Goal: Use online tool/utility

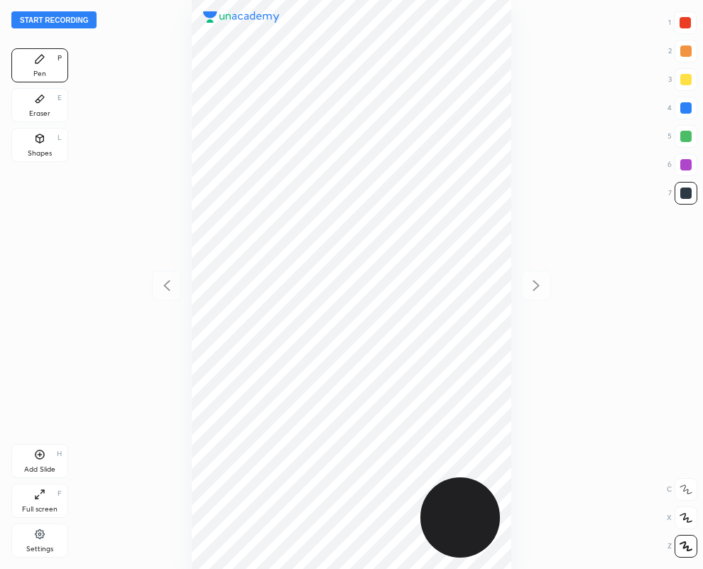
scroll to position [569, 476]
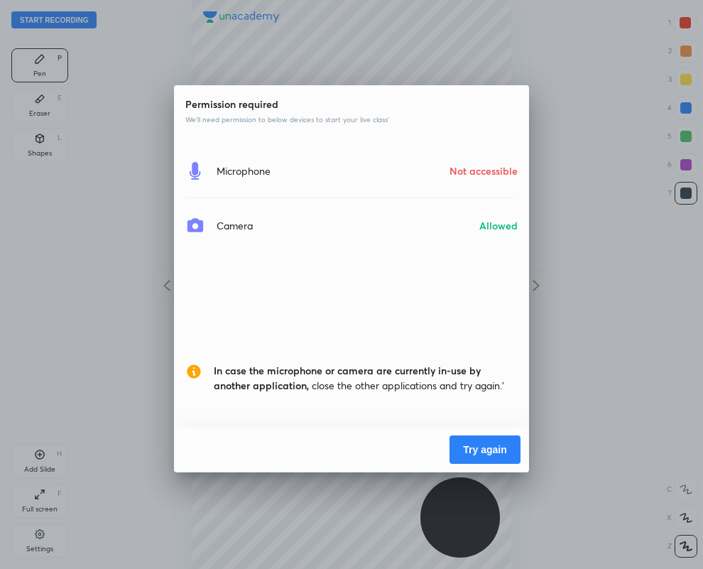
click at [479, 447] on button "Try again" at bounding box center [484, 449] width 71 height 28
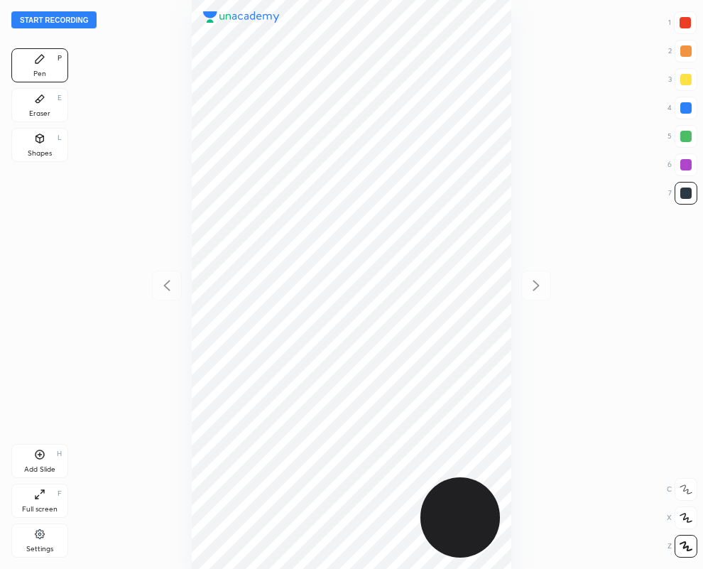
scroll to position [569, 476]
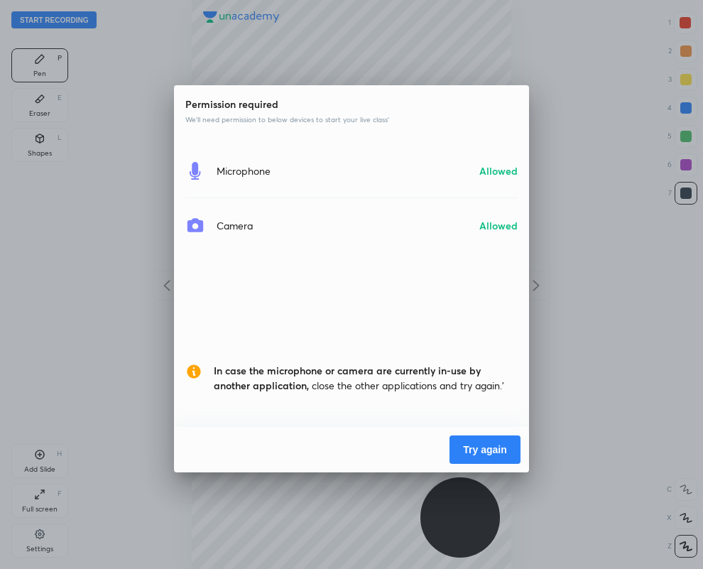
click at [478, 451] on button "Try again" at bounding box center [484, 449] width 71 height 28
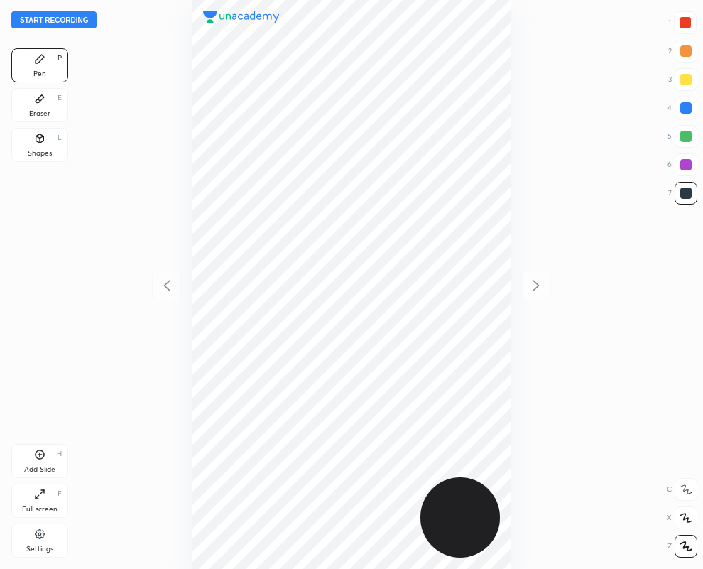
scroll to position [569, 476]
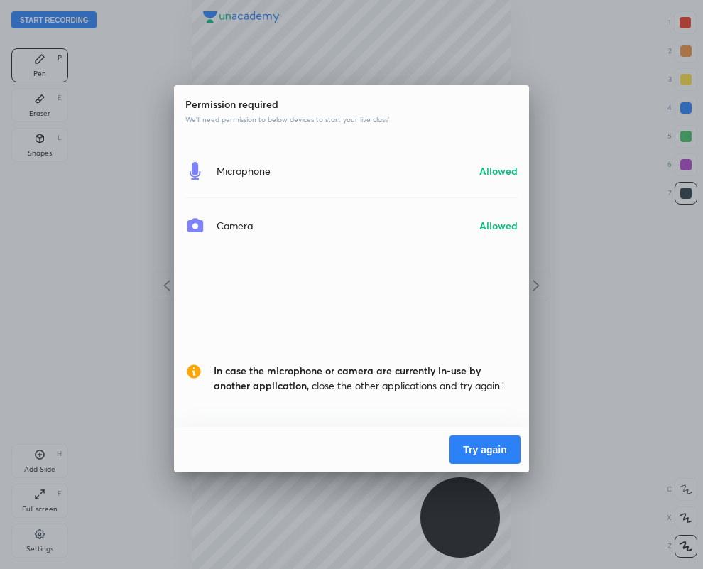
click at [476, 452] on button "Try again" at bounding box center [484, 449] width 71 height 28
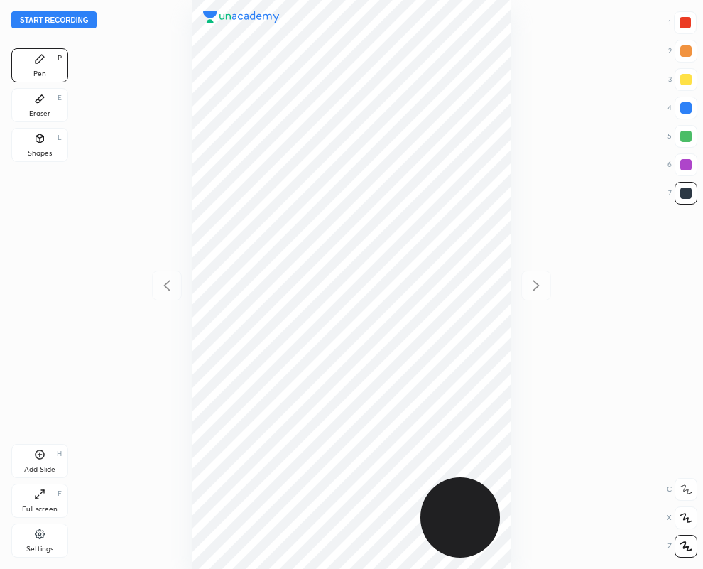
scroll to position [569, 476]
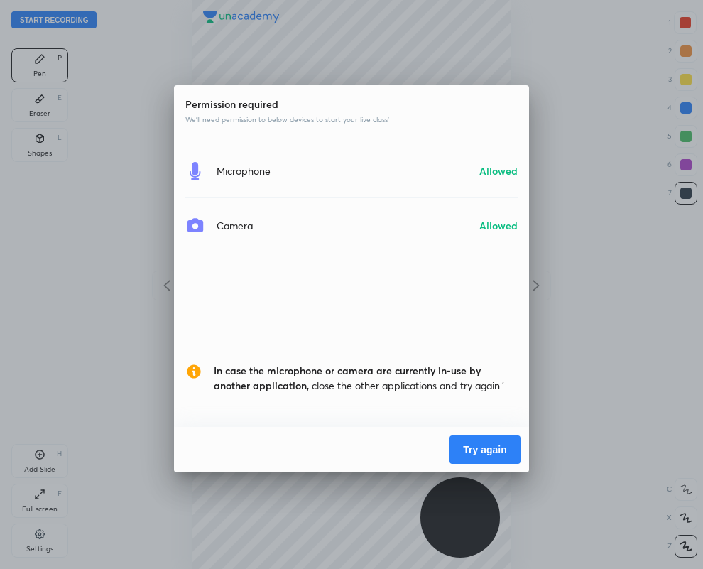
click at [492, 447] on button "Try again" at bounding box center [484, 449] width 71 height 28
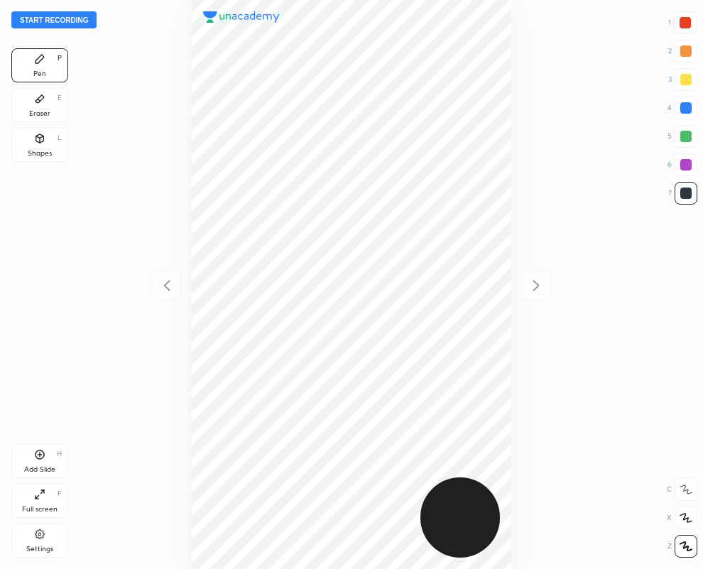
scroll to position [569, 476]
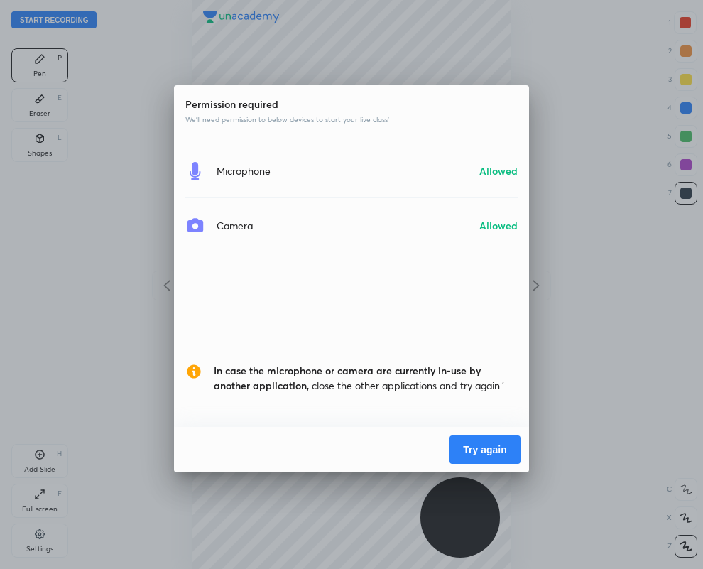
click at [487, 454] on button "Try again" at bounding box center [484, 449] width 71 height 28
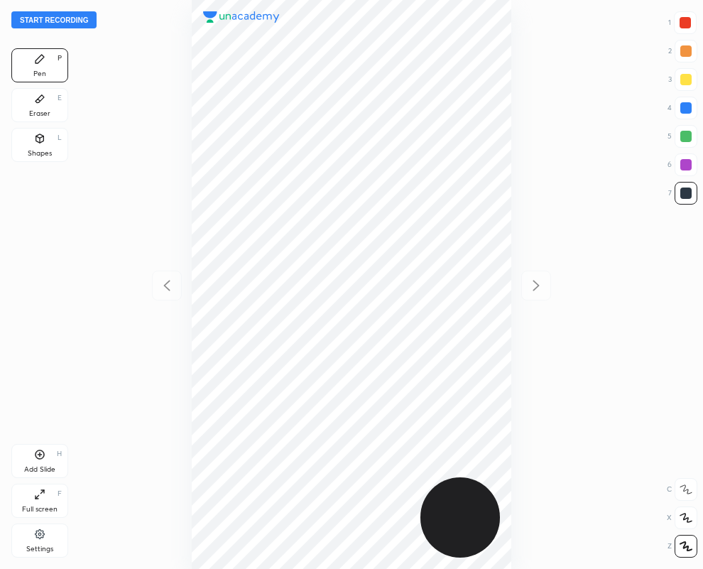
scroll to position [569, 476]
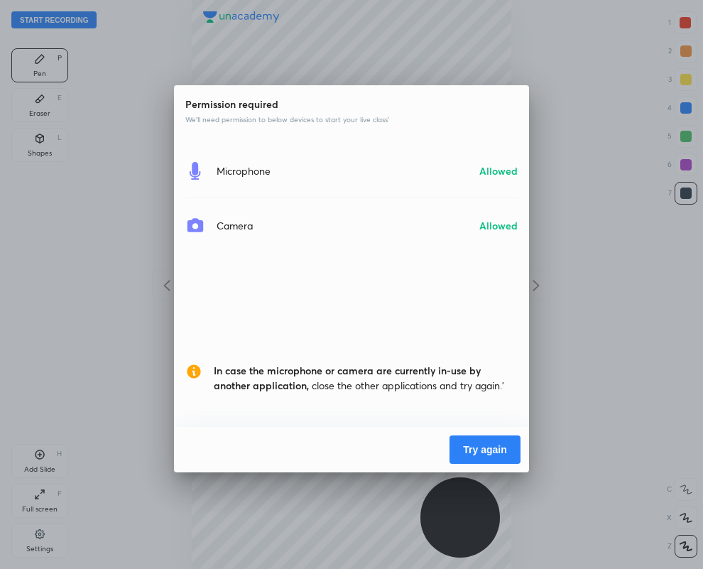
drag, startPoint x: 0, startPoint y: 0, endPoint x: 485, endPoint y: 457, distance: 666.1
click at [485, 457] on button "Try again" at bounding box center [484, 449] width 71 height 28
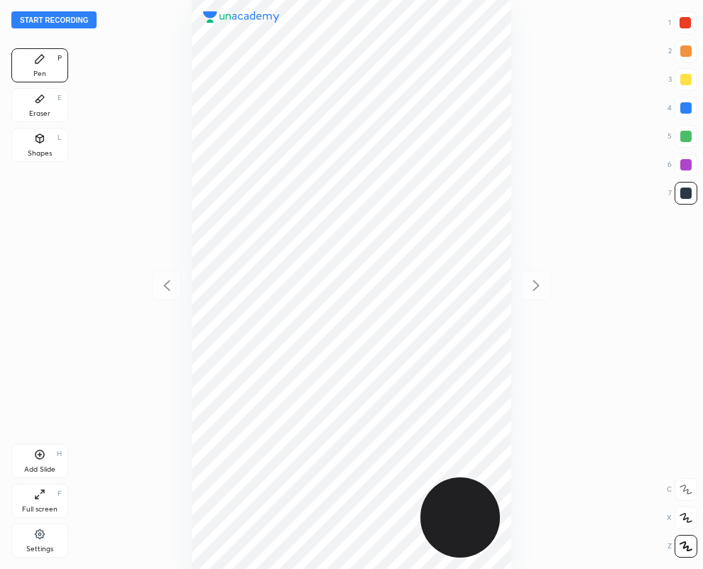
scroll to position [569, 476]
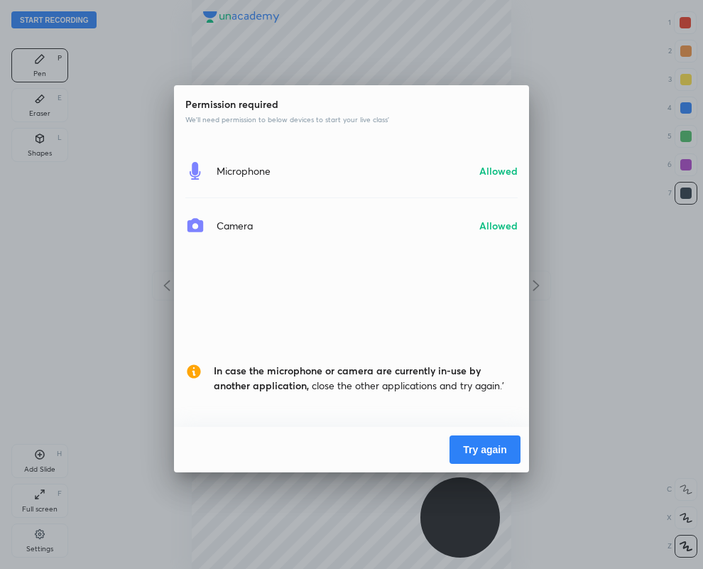
click at [478, 451] on button "Try again" at bounding box center [484, 449] width 71 height 28
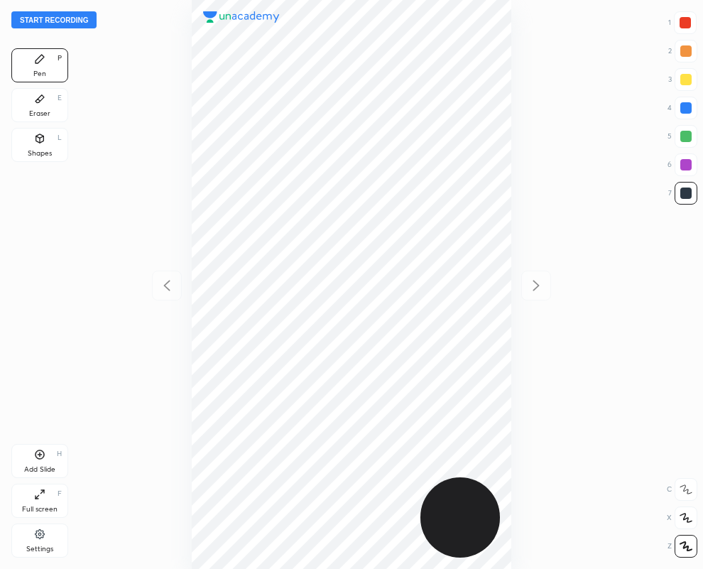
scroll to position [569, 476]
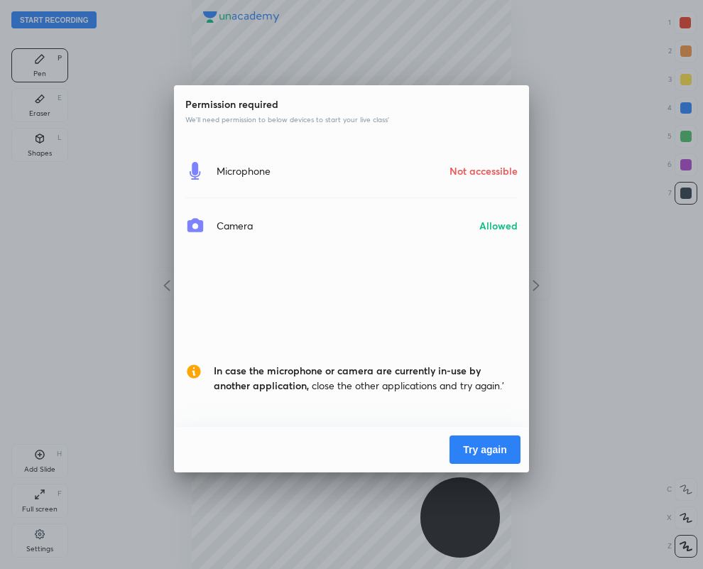
click at [479, 449] on button "Try again" at bounding box center [484, 449] width 71 height 28
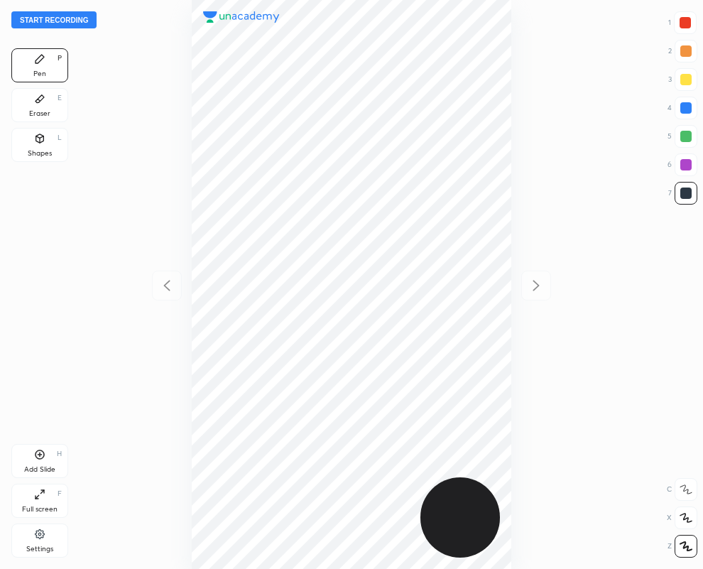
scroll to position [569, 476]
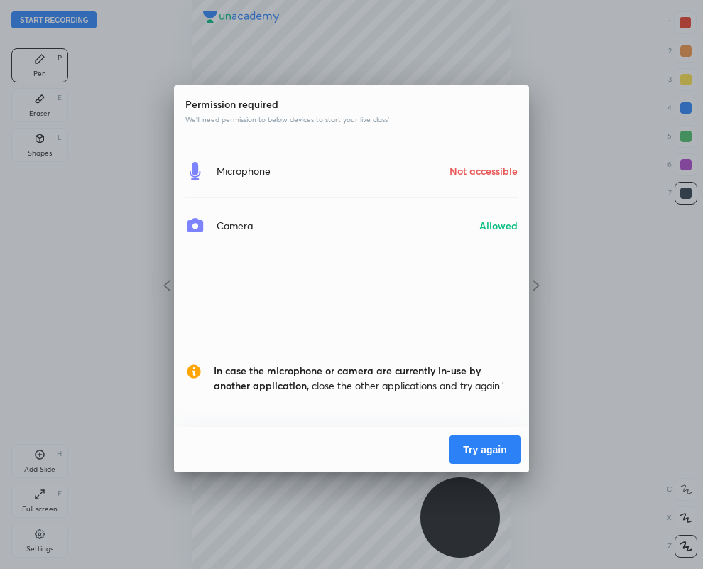
click at [479, 449] on button "Try again" at bounding box center [484, 449] width 71 height 28
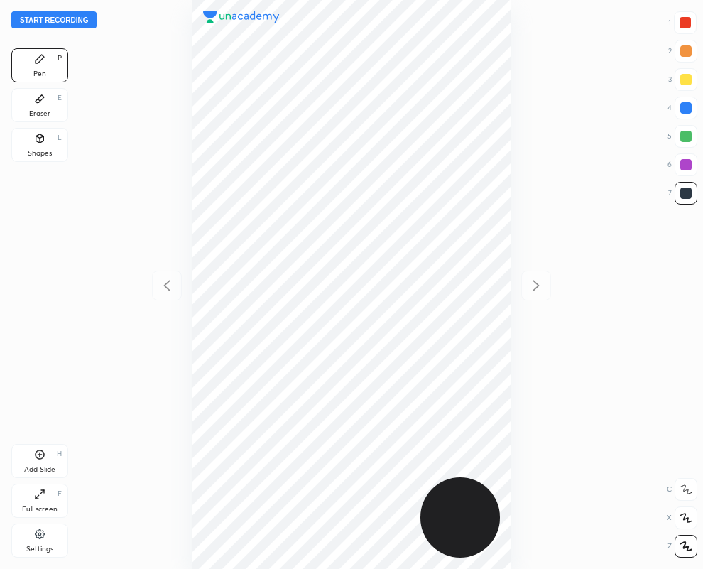
scroll to position [569, 476]
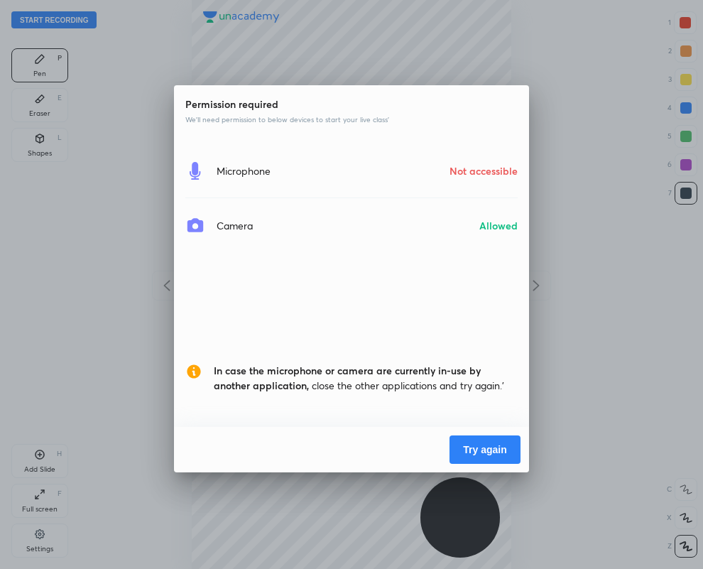
click at [499, 444] on button "Try again" at bounding box center [484, 449] width 71 height 28
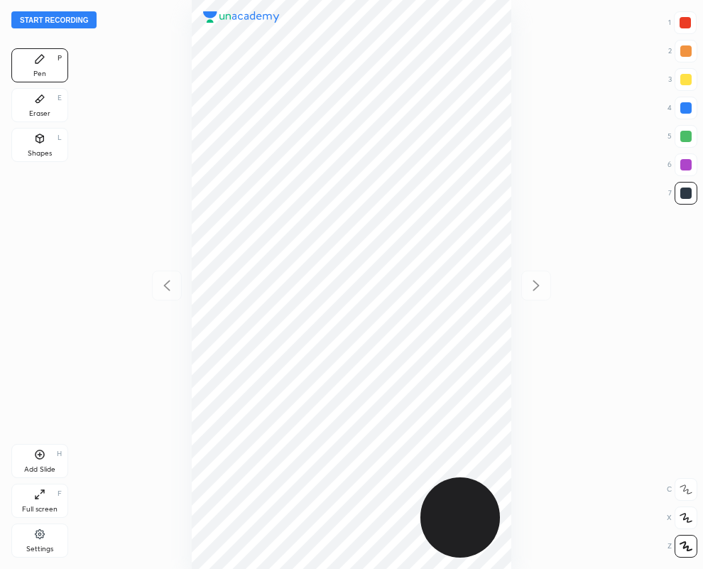
scroll to position [569, 476]
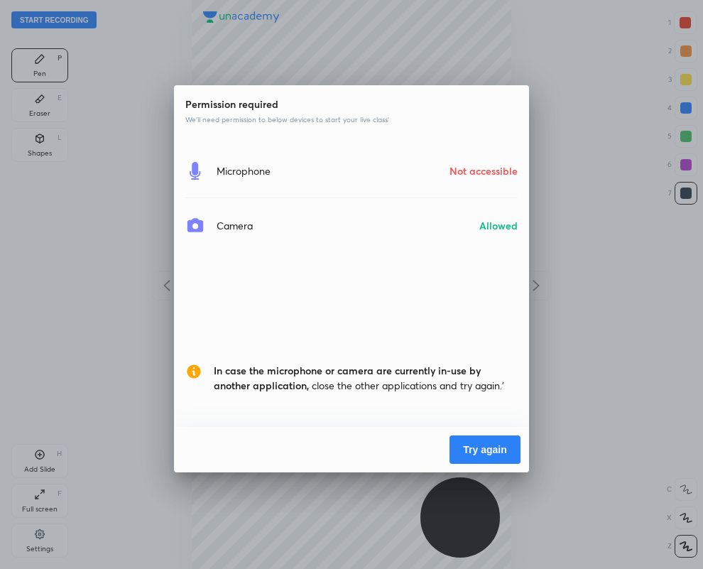
click at [496, 446] on button "Try again" at bounding box center [484, 449] width 71 height 28
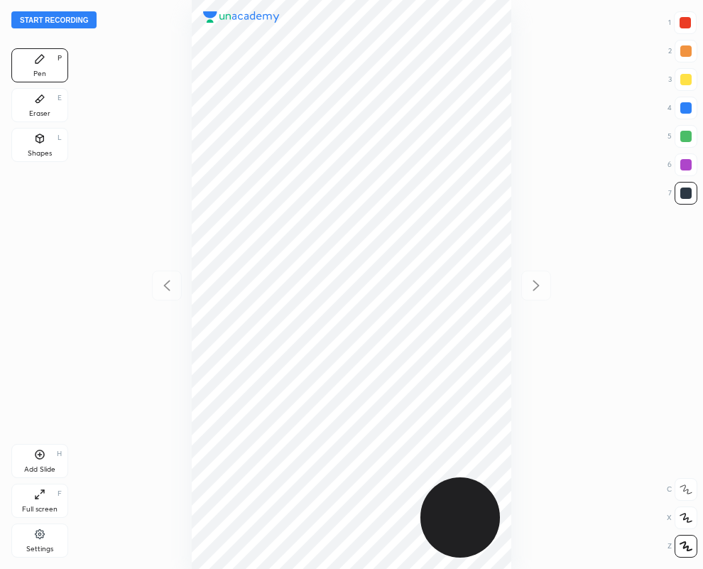
scroll to position [569, 476]
click at [689, 108] on div at bounding box center [685, 107] width 11 height 11
click at [687, 193] on div at bounding box center [685, 192] width 11 height 11
click at [685, 26] on div at bounding box center [685, 22] width 11 height 11
drag, startPoint x: 685, startPoint y: 190, endPoint x: 643, endPoint y: 197, distance: 42.5
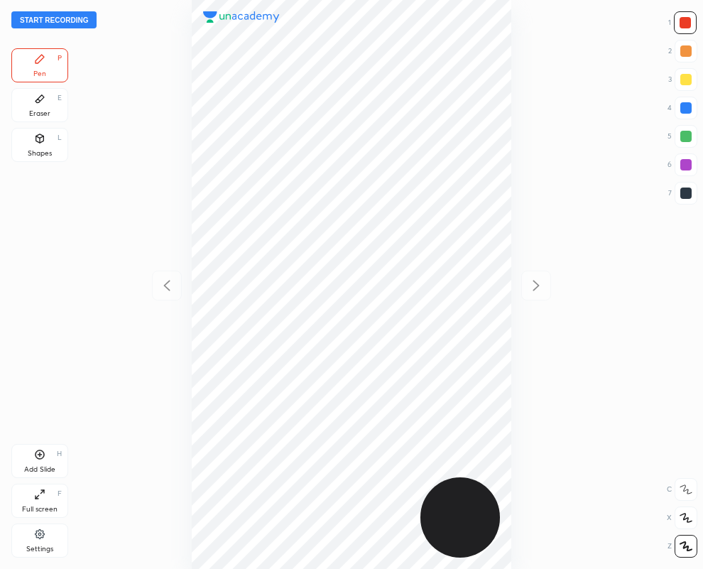
click at [685, 190] on div at bounding box center [685, 192] width 11 height 11
click at [693, 22] on div at bounding box center [685, 22] width 23 height 23
drag, startPoint x: 688, startPoint y: 192, endPoint x: 625, endPoint y: 224, distance: 70.8
click at [687, 193] on div at bounding box center [685, 192] width 11 height 11
click at [689, 22] on div at bounding box center [685, 22] width 11 height 11
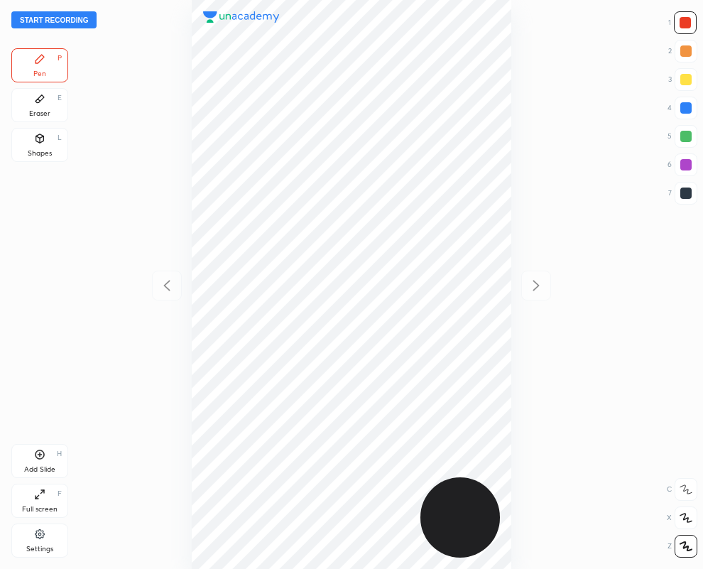
click at [690, 192] on div at bounding box center [685, 192] width 11 height 11
drag, startPoint x: 688, startPoint y: 197, endPoint x: 681, endPoint y: 196, distance: 7.1
click at [687, 196] on div at bounding box center [685, 192] width 11 height 11
drag, startPoint x: 692, startPoint y: 107, endPoint x: 653, endPoint y: 107, distance: 39.1
click at [690, 107] on div at bounding box center [686, 108] width 23 height 23
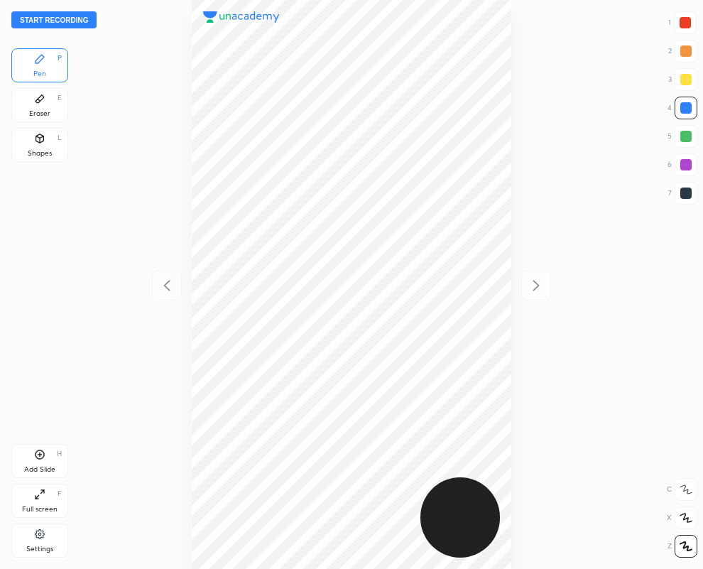
drag, startPoint x: 684, startPoint y: 19, endPoint x: 604, endPoint y: 121, distance: 130.0
click at [687, 26] on div at bounding box center [685, 22] width 11 height 11
drag, startPoint x: 682, startPoint y: 189, endPoint x: 564, endPoint y: 264, distance: 140.4
click at [684, 190] on div at bounding box center [685, 192] width 11 height 11
drag, startPoint x: 38, startPoint y: 108, endPoint x: 49, endPoint y: 133, distance: 27.7
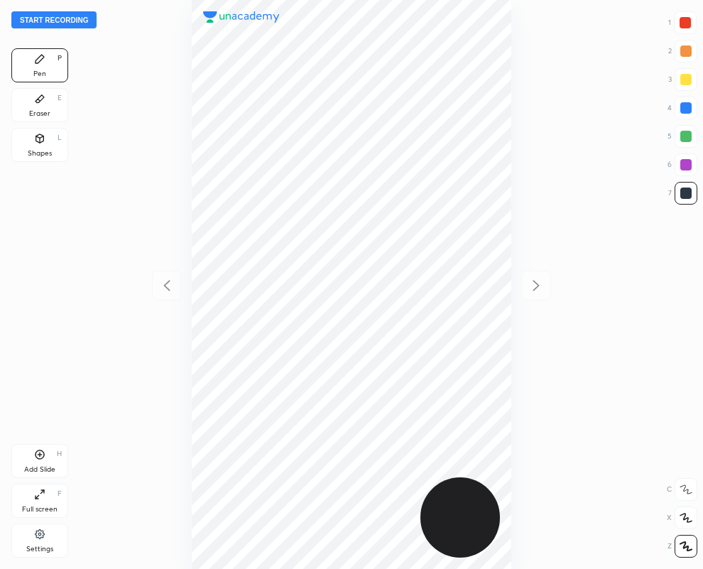
click at [39, 107] on div "Eraser E" at bounding box center [39, 105] width 57 height 34
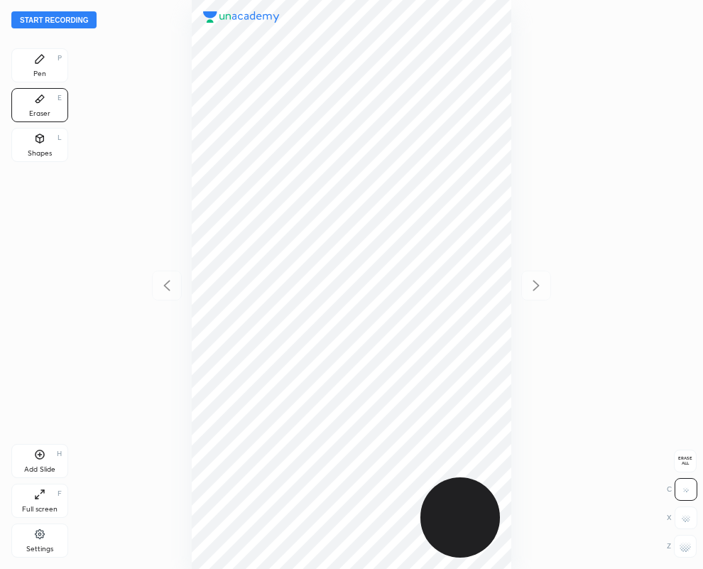
drag, startPoint x: 689, startPoint y: 555, endPoint x: 557, endPoint y: 534, distance: 133.7
click at [684, 549] on div at bounding box center [685, 546] width 23 height 23
click at [40, 68] on div "Pen P" at bounding box center [39, 65] width 57 height 34
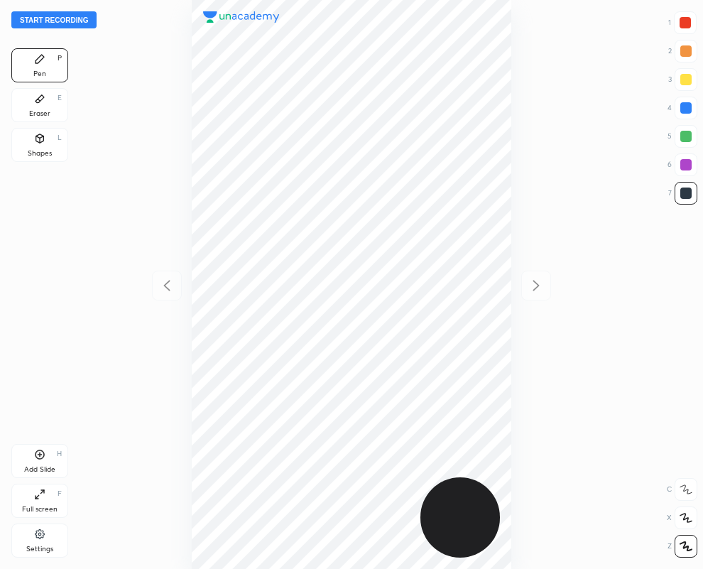
click at [25, 107] on div "Eraser E" at bounding box center [39, 105] width 57 height 34
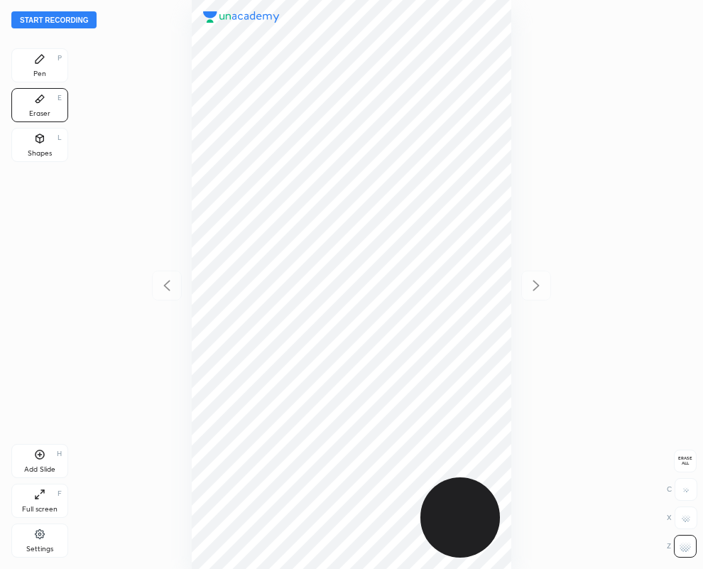
click at [60, 75] on div "Pen P" at bounding box center [39, 65] width 57 height 34
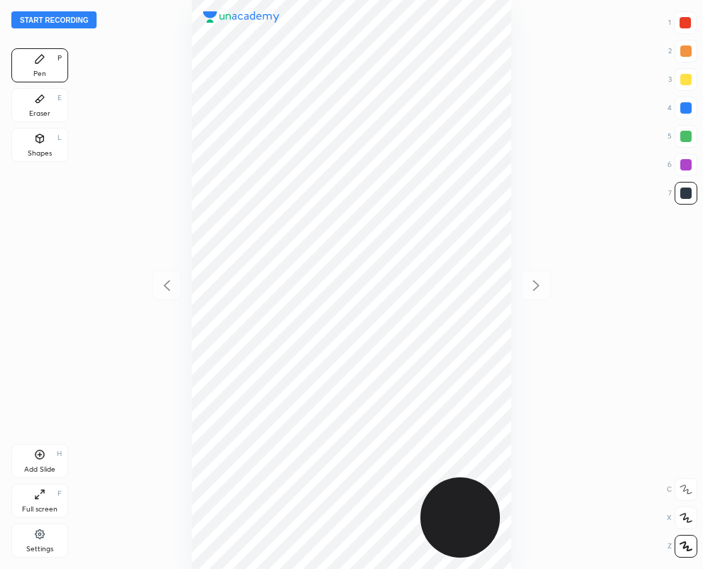
drag, startPoint x: 682, startPoint y: 23, endPoint x: 543, endPoint y: 129, distance: 174.3
click at [682, 26] on div at bounding box center [685, 22] width 11 height 11
drag, startPoint x: 689, startPoint y: 104, endPoint x: 655, endPoint y: 125, distance: 40.2
click at [689, 104] on div at bounding box center [685, 107] width 11 height 11
click at [688, 168] on div at bounding box center [685, 164] width 11 height 11
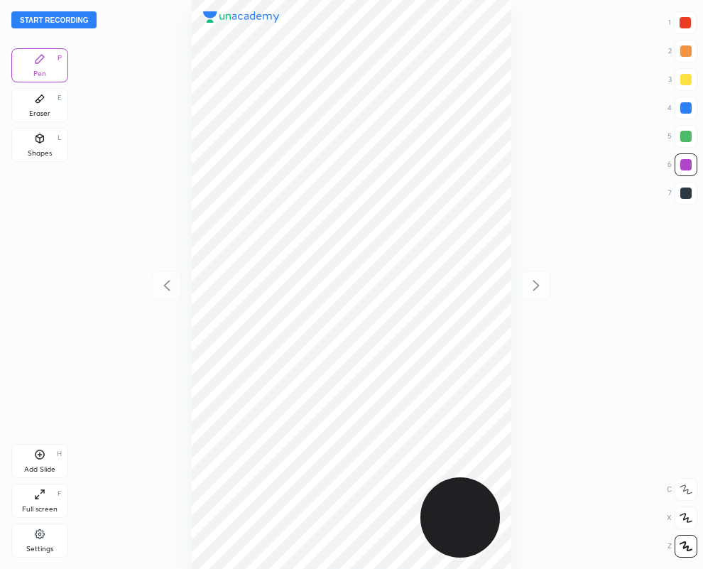
drag, startPoint x: 684, startPoint y: 192, endPoint x: 627, endPoint y: 207, distance: 58.6
click at [683, 192] on div at bounding box center [685, 192] width 11 height 11
drag, startPoint x: 684, startPoint y: 110, endPoint x: 638, endPoint y: 124, distance: 49.0
click at [684, 110] on div at bounding box center [685, 107] width 11 height 11
drag, startPoint x: 49, startPoint y: 101, endPoint x: 43, endPoint y: 111, distance: 11.8
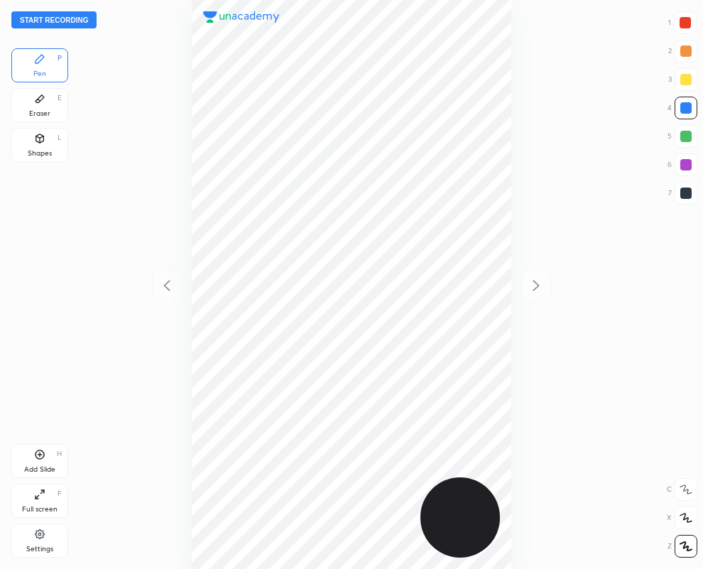
click at [45, 103] on div "Eraser E" at bounding box center [39, 105] width 57 height 34
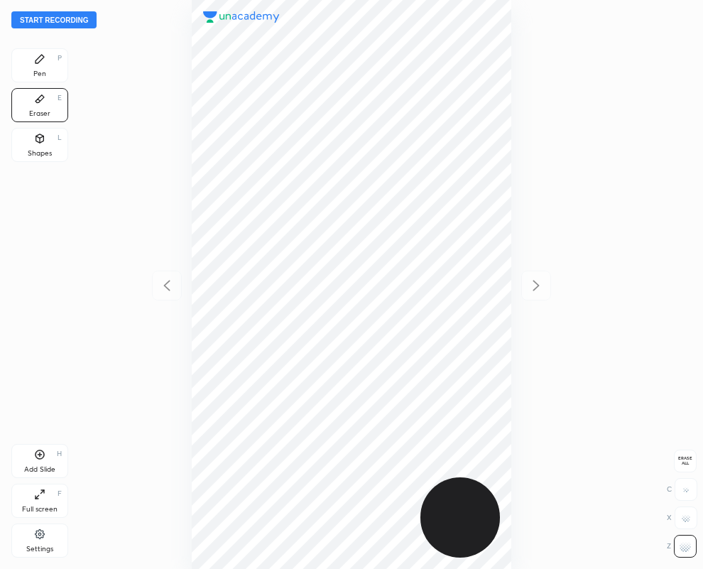
click at [45, 59] on div "Pen P" at bounding box center [39, 65] width 57 height 34
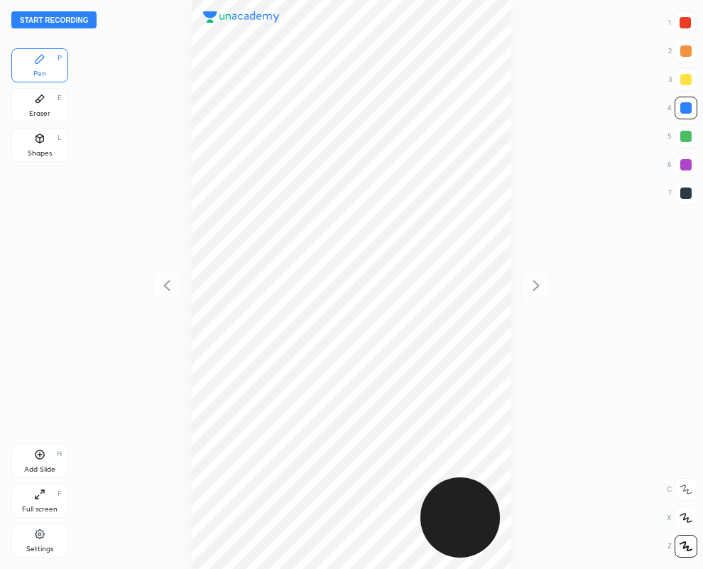
click at [40, 107] on div "Eraser E" at bounding box center [39, 105] width 57 height 34
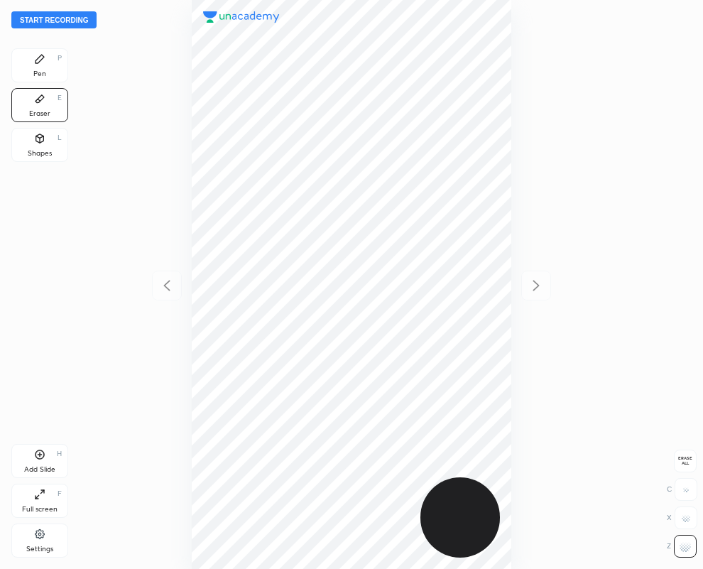
drag, startPoint x: 39, startPoint y: 59, endPoint x: 49, endPoint y: 54, distance: 11.1
click at [45, 57] on icon at bounding box center [39, 58] width 11 height 11
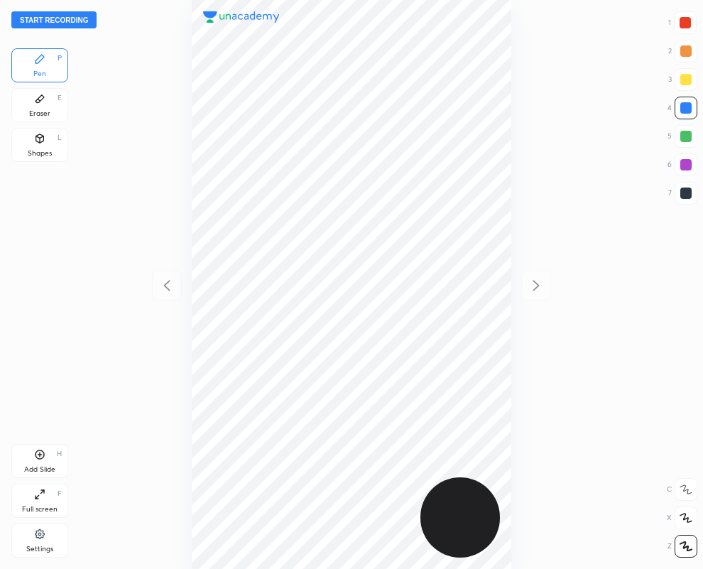
drag, startPoint x: 687, startPoint y: 21, endPoint x: 674, endPoint y: 25, distance: 14.0
click at [686, 20] on div at bounding box center [685, 22] width 11 height 11
click at [685, 162] on div at bounding box center [685, 164] width 11 height 11
click at [43, 21] on button "Start recording" at bounding box center [53, 19] width 85 height 17
click at [67, 20] on button "End recording" at bounding box center [50, 19] width 79 height 17
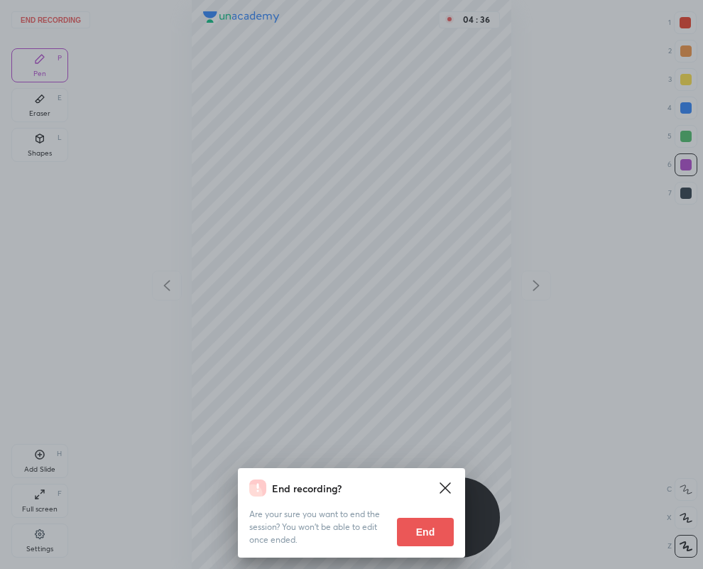
click at [418, 530] on button "End" at bounding box center [425, 532] width 57 height 28
